Goal: Information Seeking & Learning: Learn about a topic

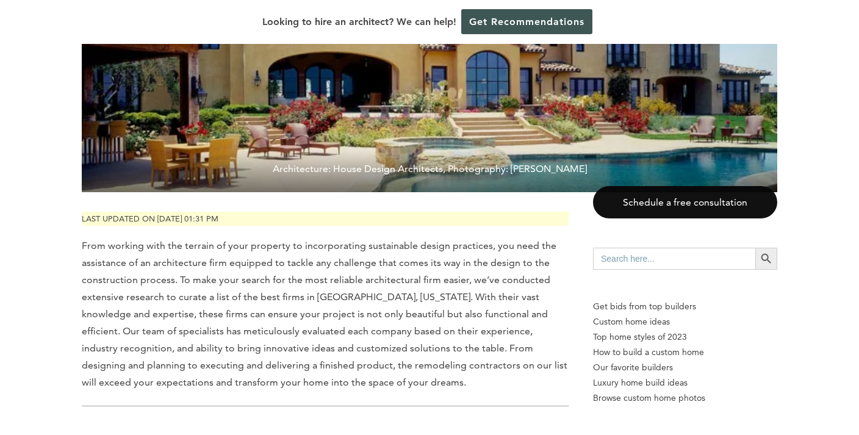
scroll to position [277, 0]
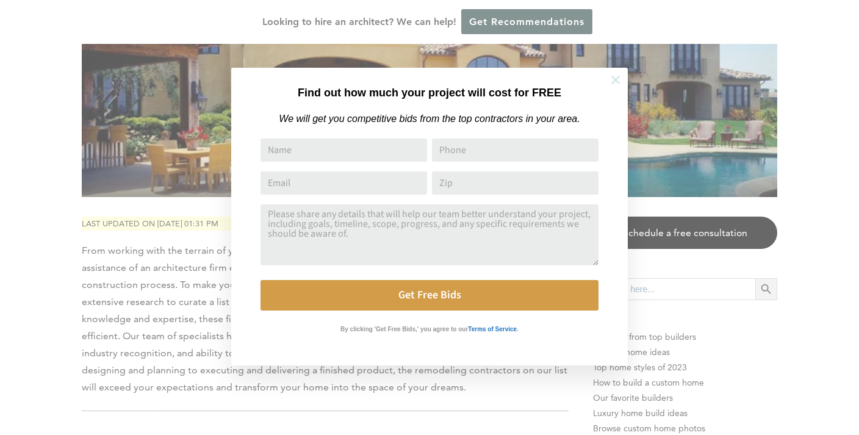
click at [612, 79] on icon at bounding box center [615, 79] width 13 height 13
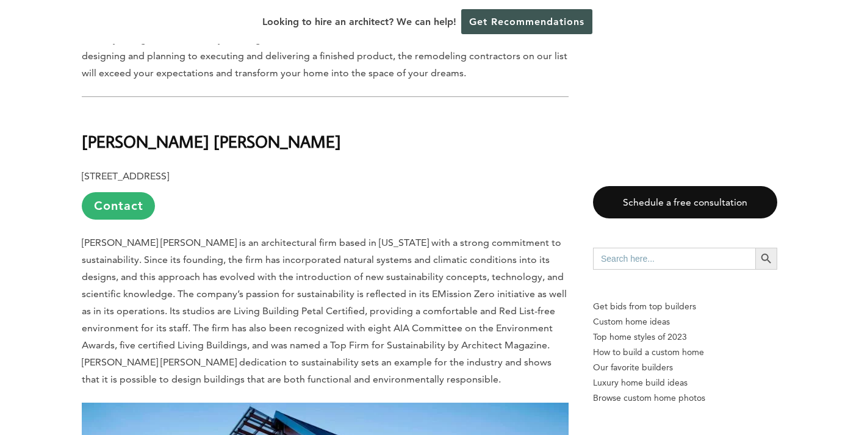
scroll to position [593, 0]
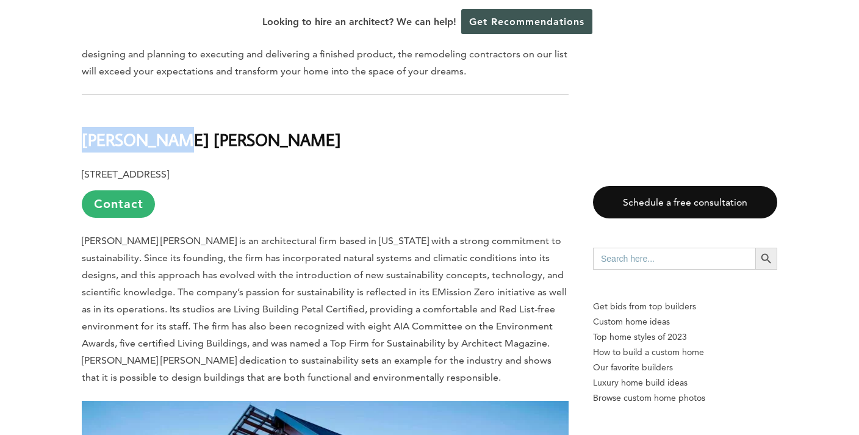
drag, startPoint x: 152, startPoint y: 115, endPoint x: 67, endPoint y: 103, distance: 86.2
copy b "[PERSON_NAME] [PERSON_NAME]"
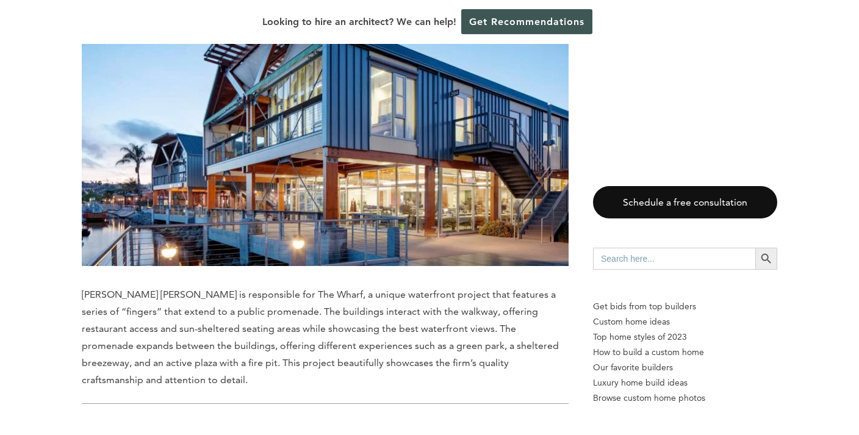
scroll to position [998, 0]
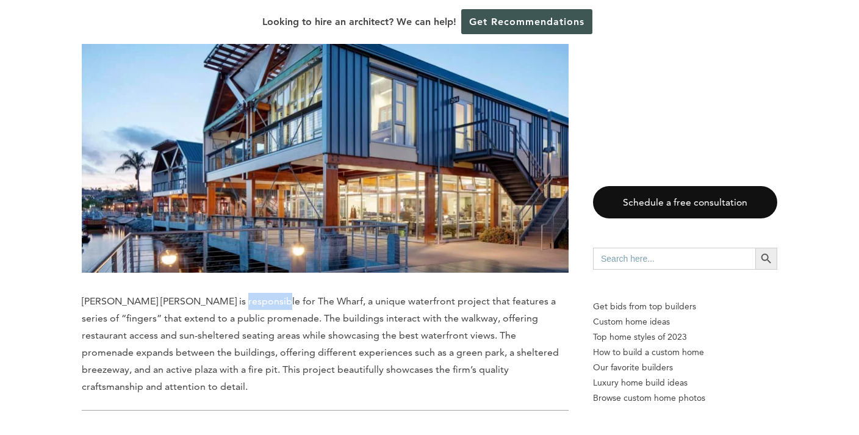
drag, startPoint x: 252, startPoint y: 272, endPoint x: 207, endPoint y: 270, distance: 45.8
click at [207, 295] on span "[PERSON_NAME] [PERSON_NAME] is responsible for The Wharf, a unique waterfront p…" at bounding box center [320, 343] width 477 height 97
copy span "The Wharf"
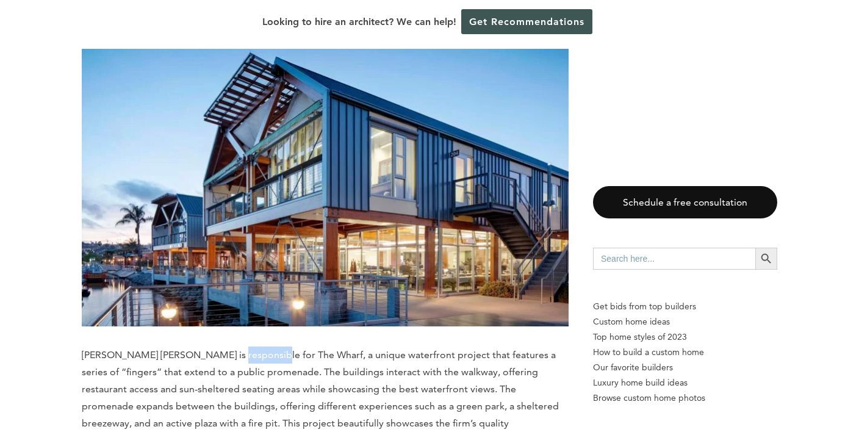
scroll to position [942, 0]
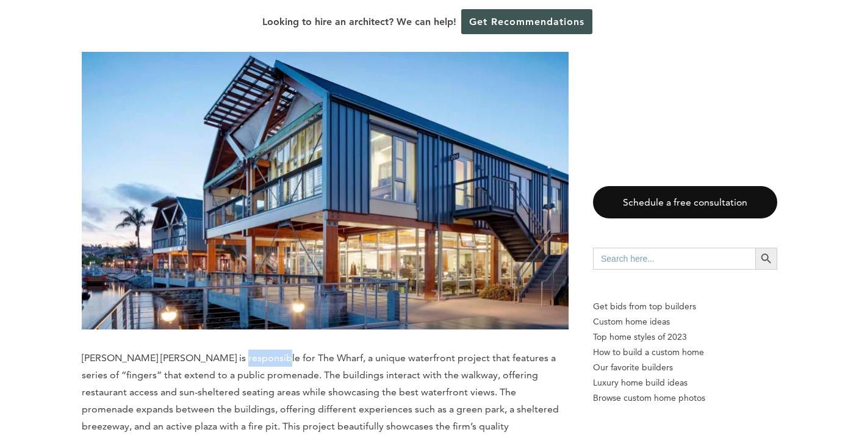
click at [375, 222] on img at bounding box center [325, 191] width 487 height 278
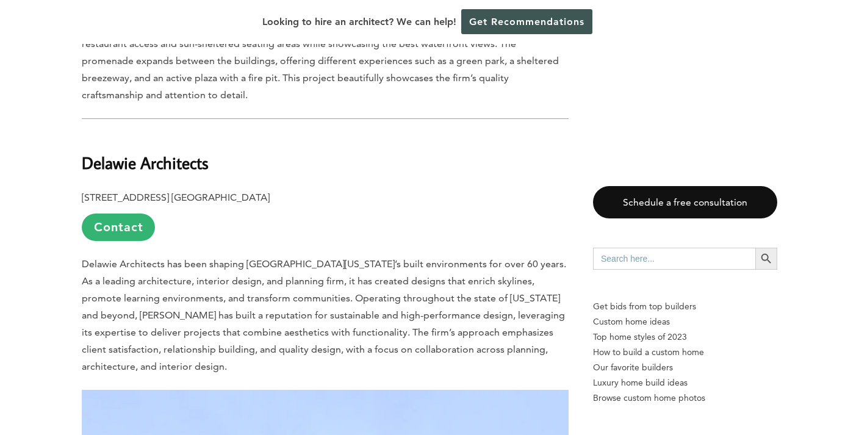
scroll to position [1291, 0]
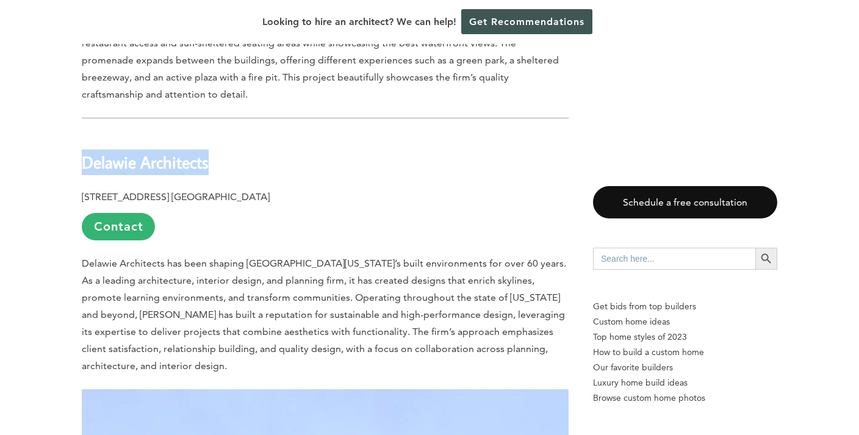
drag, startPoint x: 213, startPoint y: 117, endPoint x: 70, endPoint y: 116, distance: 142.7
copy b "Delawie Architects"
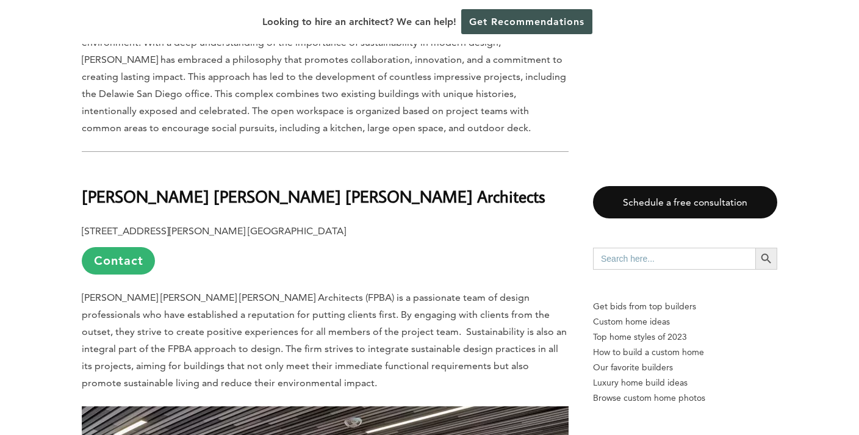
scroll to position [2011, 0]
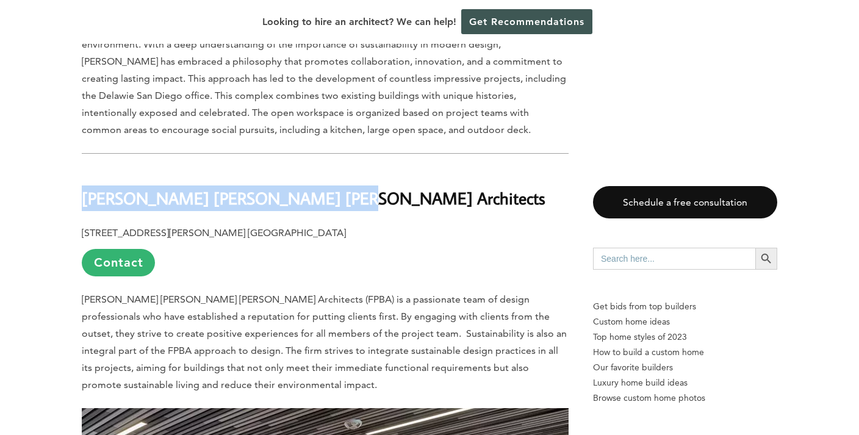
drag, startPoint x: 315, startPoint y: 136, endPoint x: 56, endPoint y: 131, distance: 259.3
copy b "[PERSON_NAME] [PERSON_NAME] [PERSON_NAME] Architects"
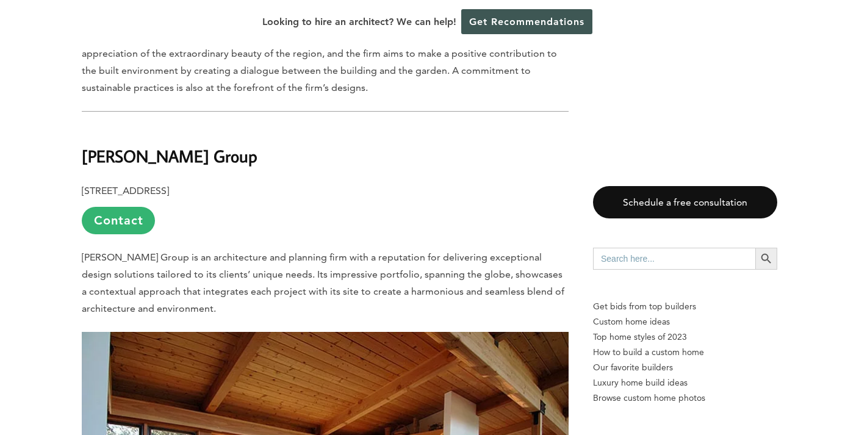
scroll to position [3552, 0]
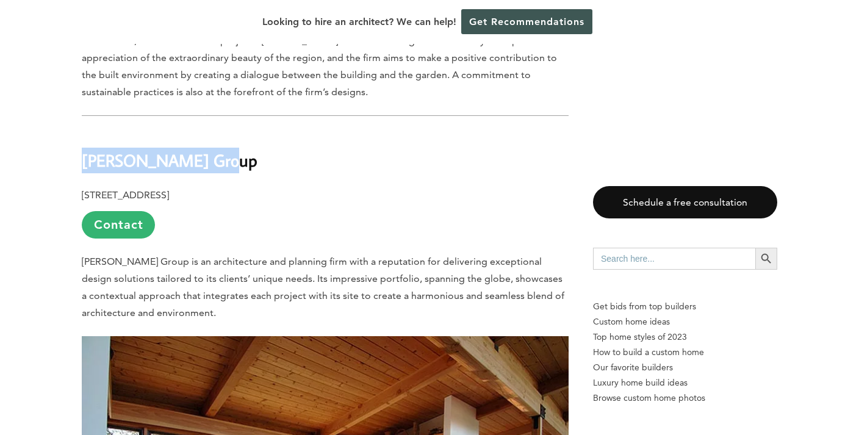
drag, startPoint x: 210, startPoint y: 83, endPoint x: 52, endPoint y: 77, distance: 158.1
copy b "[PERSON_NAME] Group"
